Goal: Transaction & Acquisition: Purchase product/service

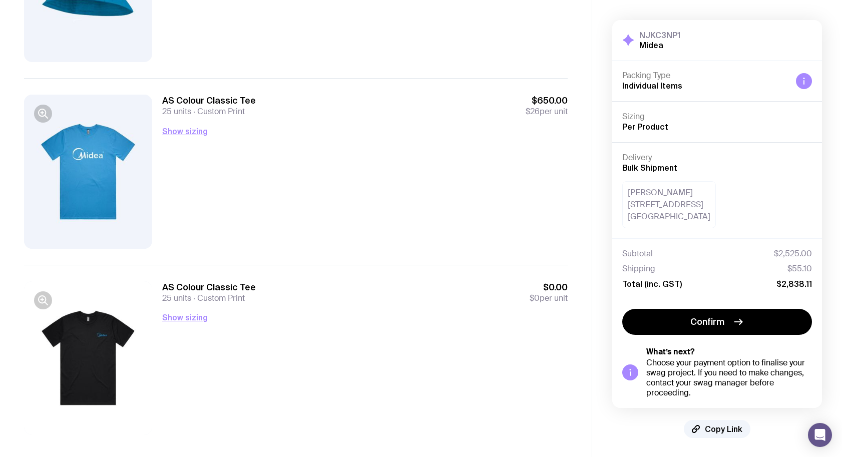
scroll to position [409, 0]
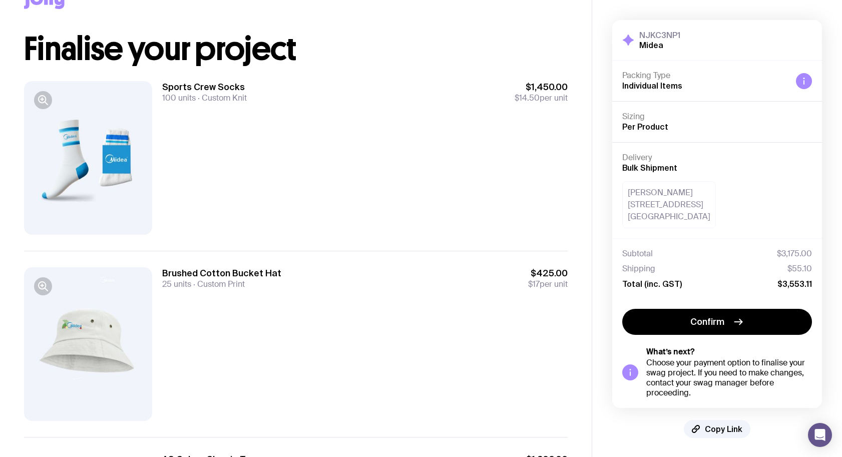
scroll to position [36, 0]
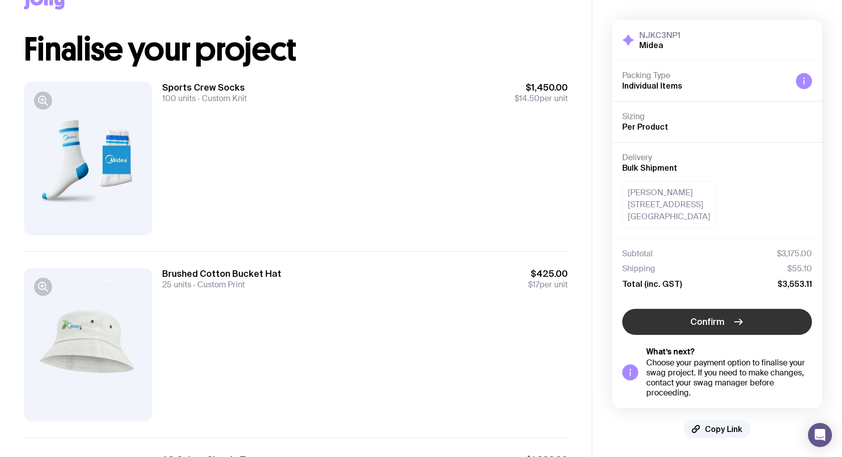
click at [719, 324] on span "Confirm" at bounding box center [707, 322] width 34 height 12
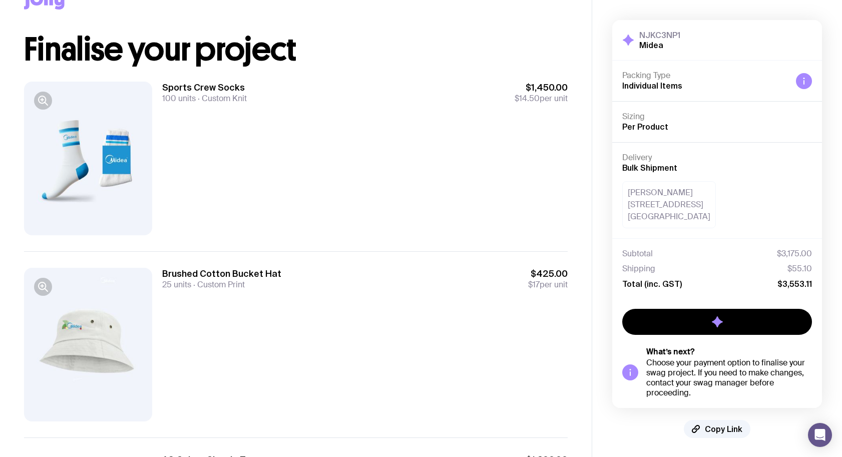
scroll to position [1, 0]
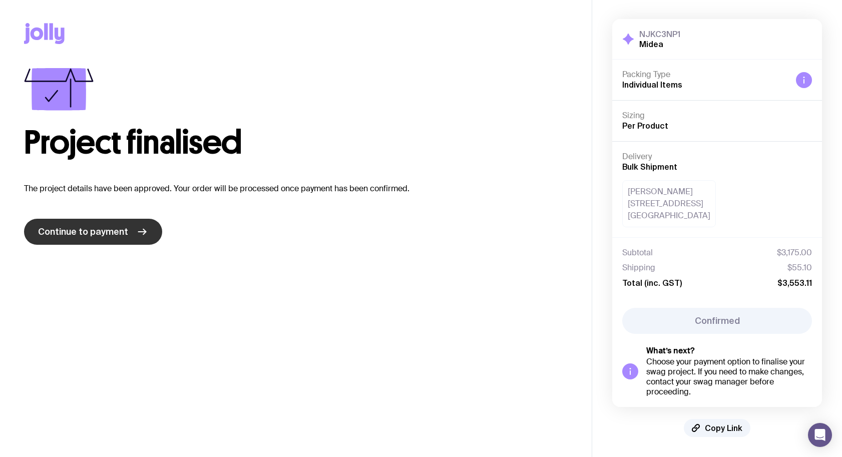
click at [79, 232] on span "Continue to payment" at bounding box center [83, 232] width 90 height 12
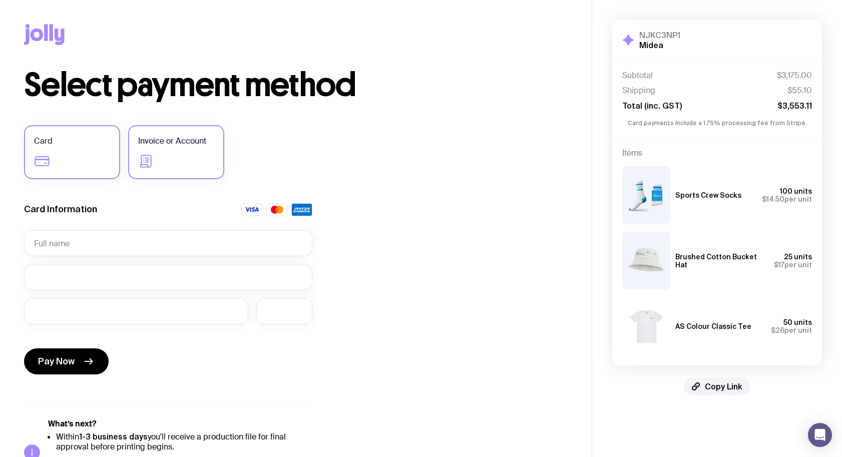
click at [176, 161] on label "Invoice or Account" at bounding box center [176, 152] width 96 height 54
click at [0, 0] on input "Invoice or Account" at bounding box center [0, 0] width 0 height 0
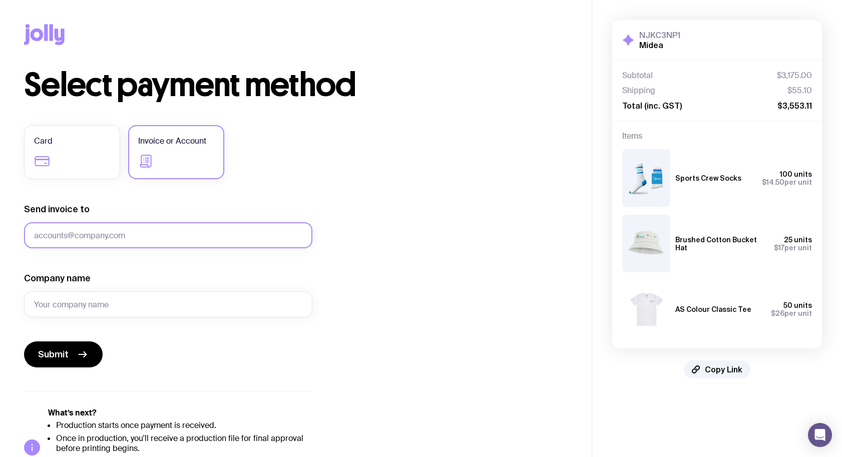
click at [167, 237] on input "Send invoice to" at bounding box center [168, 235] width 288 height 26
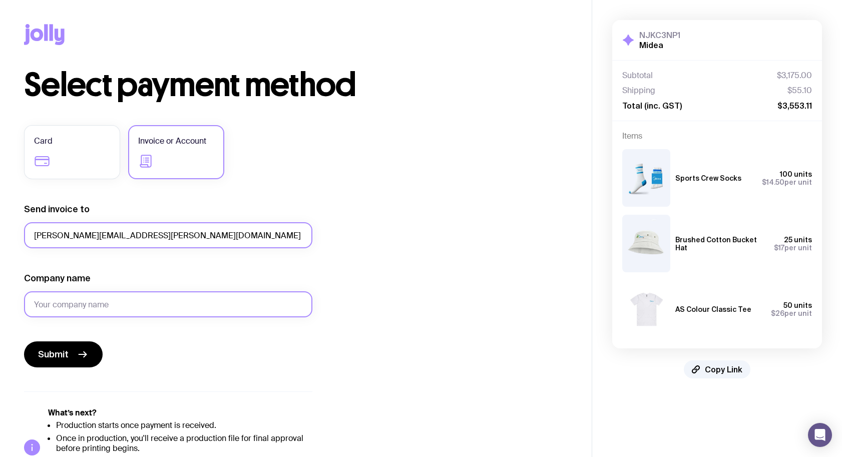
type input "marcela.pampin@midea.com"
click at [140, 303] on input "Company name" at bounding box center [168, 304] width 288 height 26
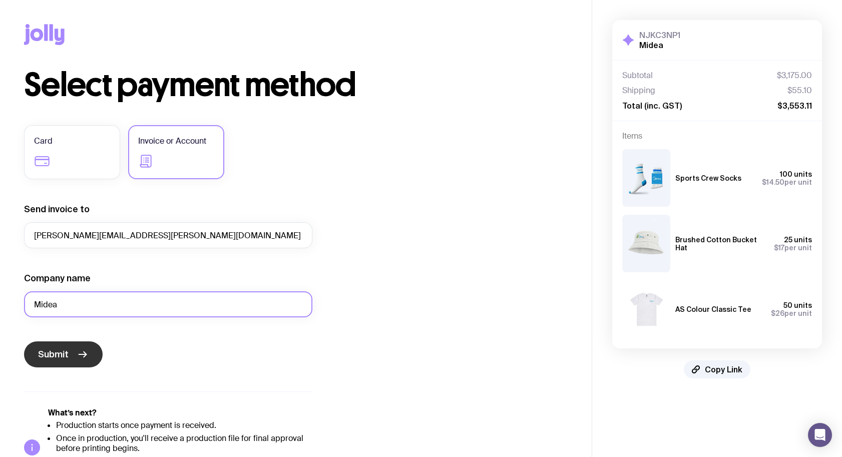
type input "Midea"
click at [64, 355] on span "Submit" at bounding box center [53, 354] width 31 height 12
